Goal: Transaction & Acquisition: Purchase product/service

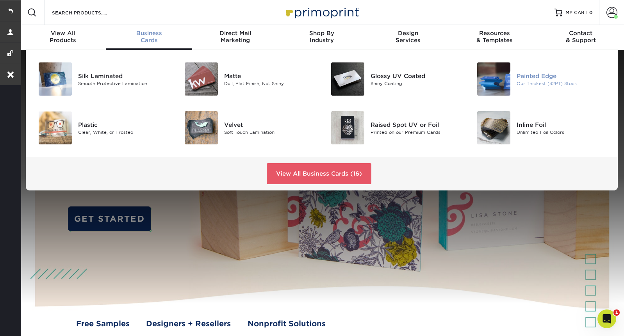
click at [524, 70] on div "Painted Edge Our Thickest (32PT) Stock" at bounding box center [566, 78] width 98 height 33
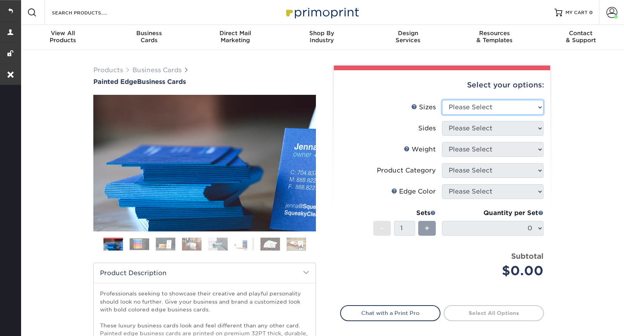
click at [480, 107] on select "Please Select 2" x 3.5" - Standard 2.125" x 3.375" - European 2.5" x 2.5" - Squ…" at bounding box center [493, 107] width 102 height 15
select select "2.00x3.50"
click at [442, 100] on select "Please Select 2" x 3.5" - Standard 2.125" x 3.375" - European 2.5" x 2.5" - Squ…" at bounding box center [493, 107] width 102 height 15
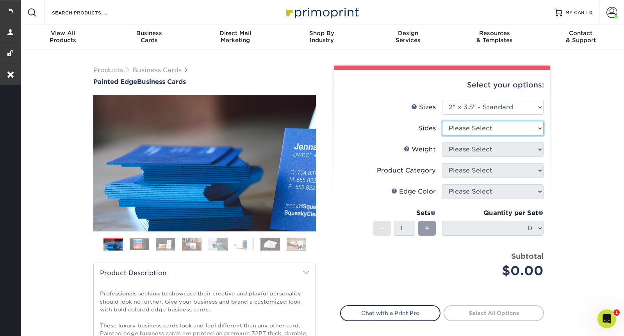
click at [482, 129] on select "Please Select Print Both Sides Print Front Only" at bounding box center [493, 128] width 102 height 15
select select "13abbda7-1d64-4f25-8bb2-c179b224825d"
click at [442, 121] on select "Please Select Print Both Sides Print Front Only" at bounding box center [493, 128] width 102 height 15
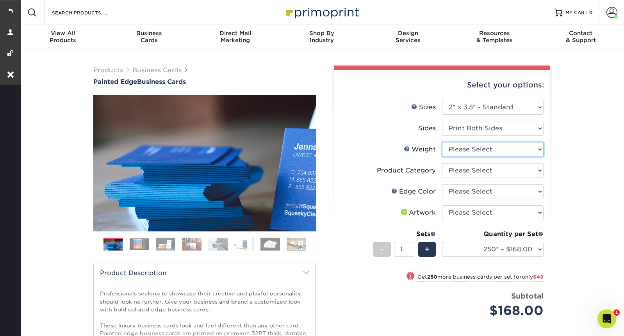
click at [480, 148] on select "Please Select 32PTUC" at bounding box center [493, 149] width 102 height 15
select select "32PTUC"
click at [442, 142] on select "Please Select 32PTUC" at bounding box center [493, 149] width 102 height 15
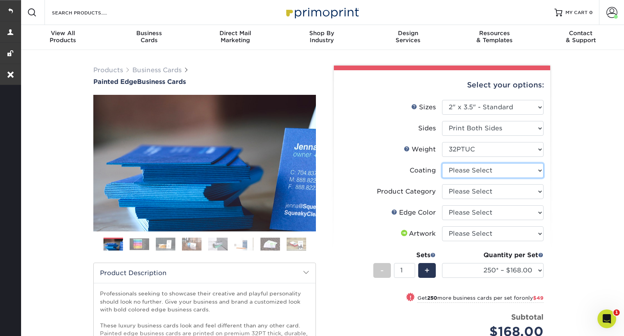
click at [474, 171] on select at bounding box center [493, 170] width 102 height 15
select select "3e7618de-abca-4bda-9f97-8b9129e913d8"
click at [442, 163] on select at bounding box center [493, 170] width 102 height 15
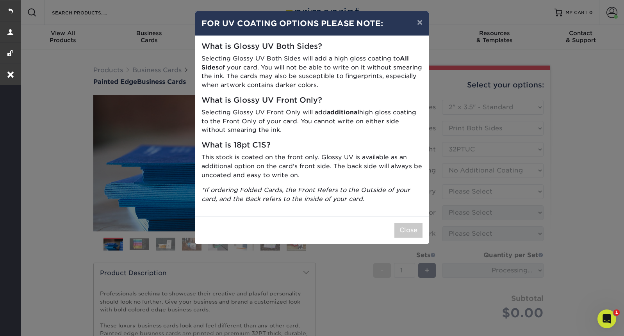
click at [423, 229] on div "Close" at bounding box center [312, 230] width 234 height 28
click at [419, 233] on button "Close" at bounding box center [408, 230] width 28 height 15
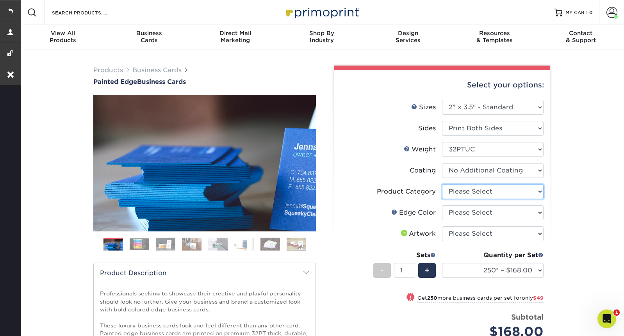
click at [493, 193] on select "Please Select Business Cards" at bounding box center [493, 191] width 102 height 15
select select "3b5148f1-0588-4f88-a218-97bcfdce65c1"
click at [442, 184] on select "Please Select Business Cards" at bounding box center [493, 191] width 102 height 15
click at [488, 213] on select "Please Select Charcoal Black Brown Blue Pearlescent Blue Pearlescent Gold Pearl…" at bounding box center [493, 212] width 102 height 15
select select "1ae850e6-61c5-45b7-a71d-f488378c5a25"
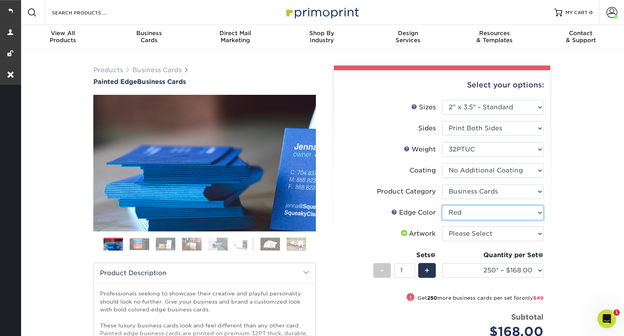
click at [442, 205] on select "Please Select Charcoal Black Brown Blue Pearlescent Blue Pearlescent Gold Pearl…" at bounding box center [493, 212] width 102 height 15
click at [456, 235] on select "Please Select I will upload files I need a design - $100" at bounding box center [493, 233] width 102 height 15
select select "upload"
click at [442, 226] on select "Please Select I will upload files I need a design - $100" at bounding box center [493, 233] width 102 height 15
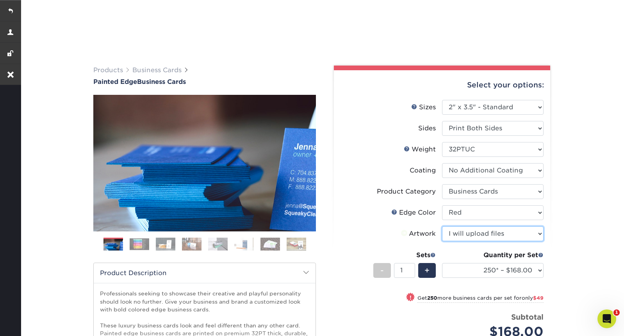
scroll to position [165, 0]
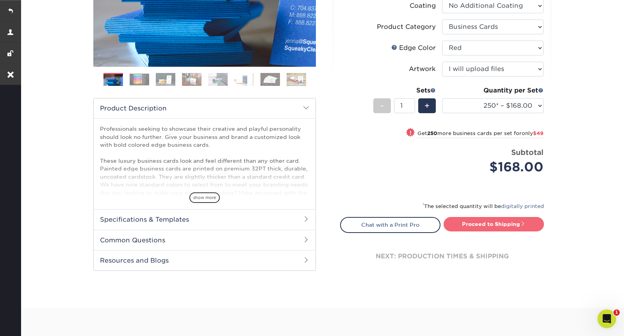
click at [494, 218] on link "Proceed to Shipping" at bounding box center [494, 224] width 100 height 14
type input "Set 1"
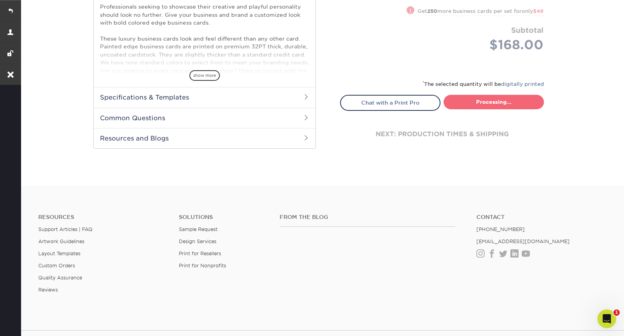
select select "b1d50ed3-fc81-464d-a1d8-d1915fbce704"
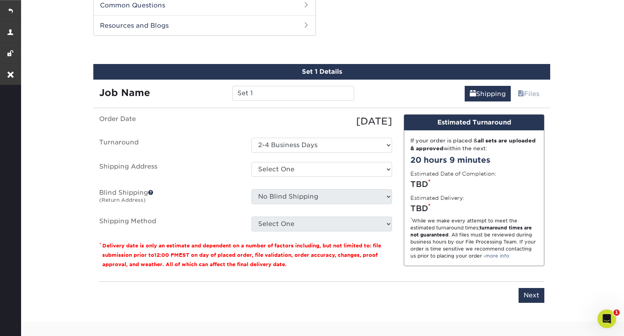
scroll to position [403, 0]
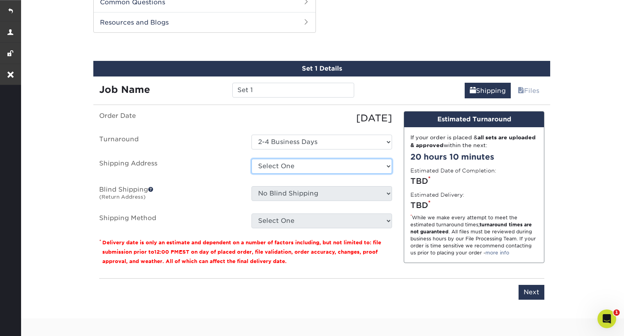
click at [292, 161] on select "Select One Leadership Designed + Add New Address" at bounding box center [321, 166] width 141 height 15
select select "196980"
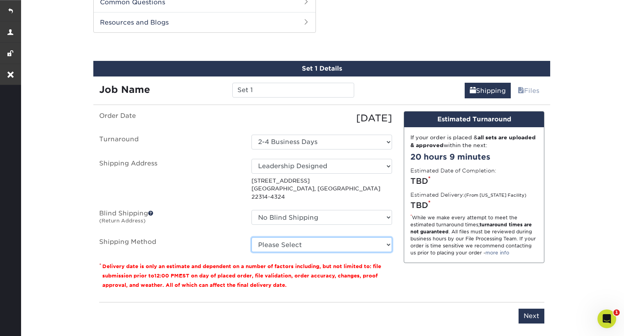
click at [305, 237] on select "Please Select Ground Shipping (+$7.84) 3 Day Shipping Service (+$20.04) 2 Day A…" at bounding box center [321, 244] width 141 height 15
select select "03"
click at [251, 237] on select "Please Select Ground Shipping (+$7.84) 3 Day Shipping Service (+$20.04) 2 Day A…" at bounding box center [321, 244] width 141 height 15
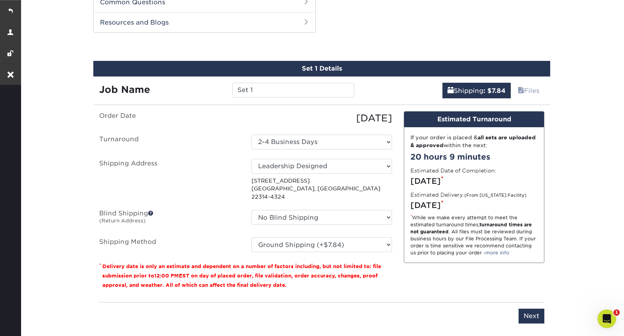
click at [536, 316] on div "You've choosen mailing services! If you have a csv address list please upload i…" at bounding box center [321, 222] width 445 height 222
click at [533, 310] on input "Next" at bounding box center [532, 316] width 26 height 15
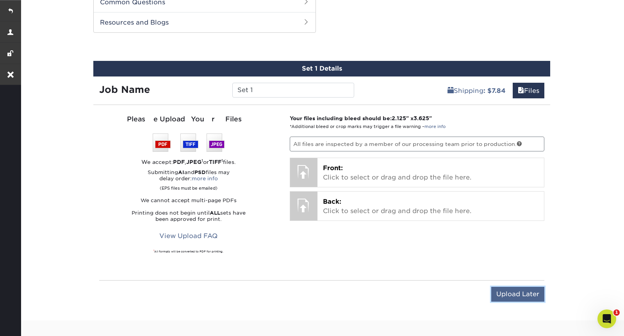
click at [521, 297] on input "Upload Later" at bounding box center [517, 294] width 53 height 15
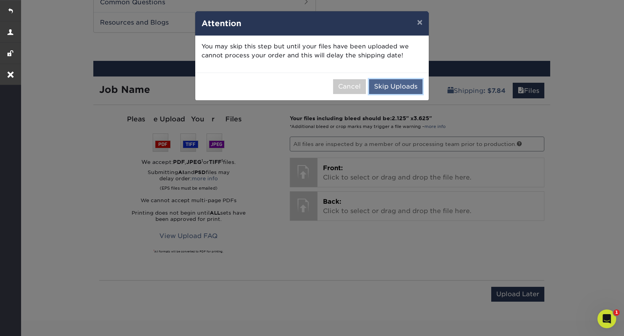
click at [397, 83] on button "Skip Uploads" at bounding box center [395, 86] width 53 height 15
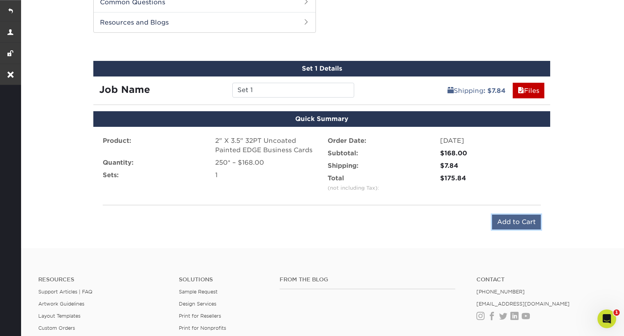
click at [523, 218] on input "Add to Cart" at bounding box center [516, 222] width 49 height 15
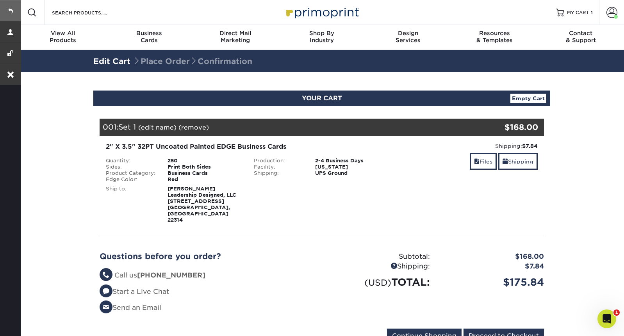
click at [7, 5] on link at bounding box center [10, 10] width 21 height 21
